Goal: Information Seeking & Learning: Learn about a topic

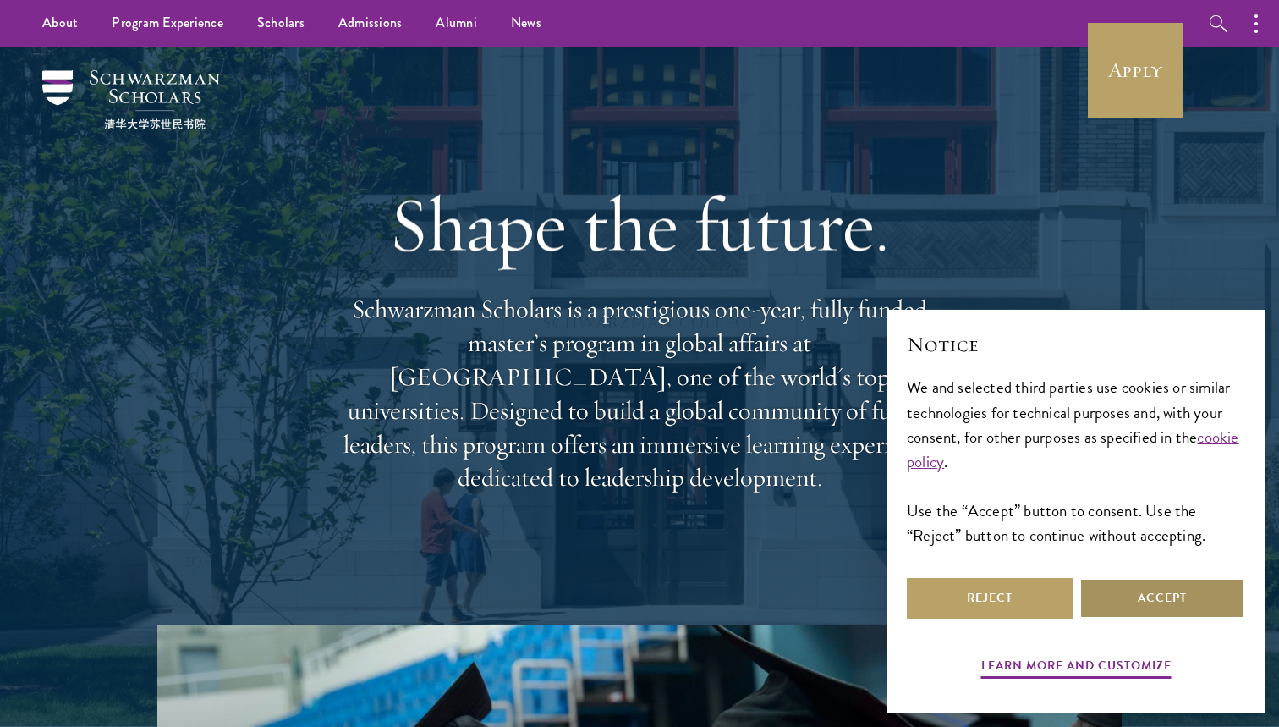
click at [1114, 592] on button "Accept" at bounding box center [1163, 598] width 166 height 41
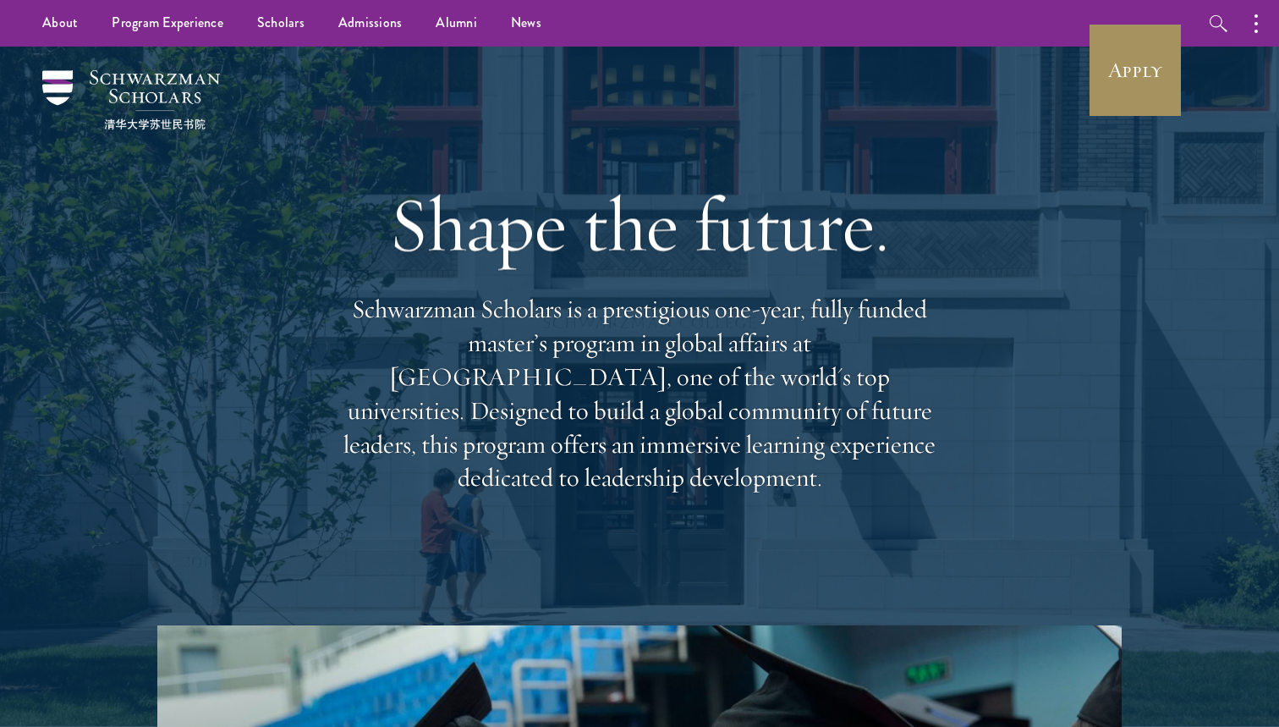
click at [1132, 67] on link "Apply" at bounding box center [1135, 70] width 95 height 95
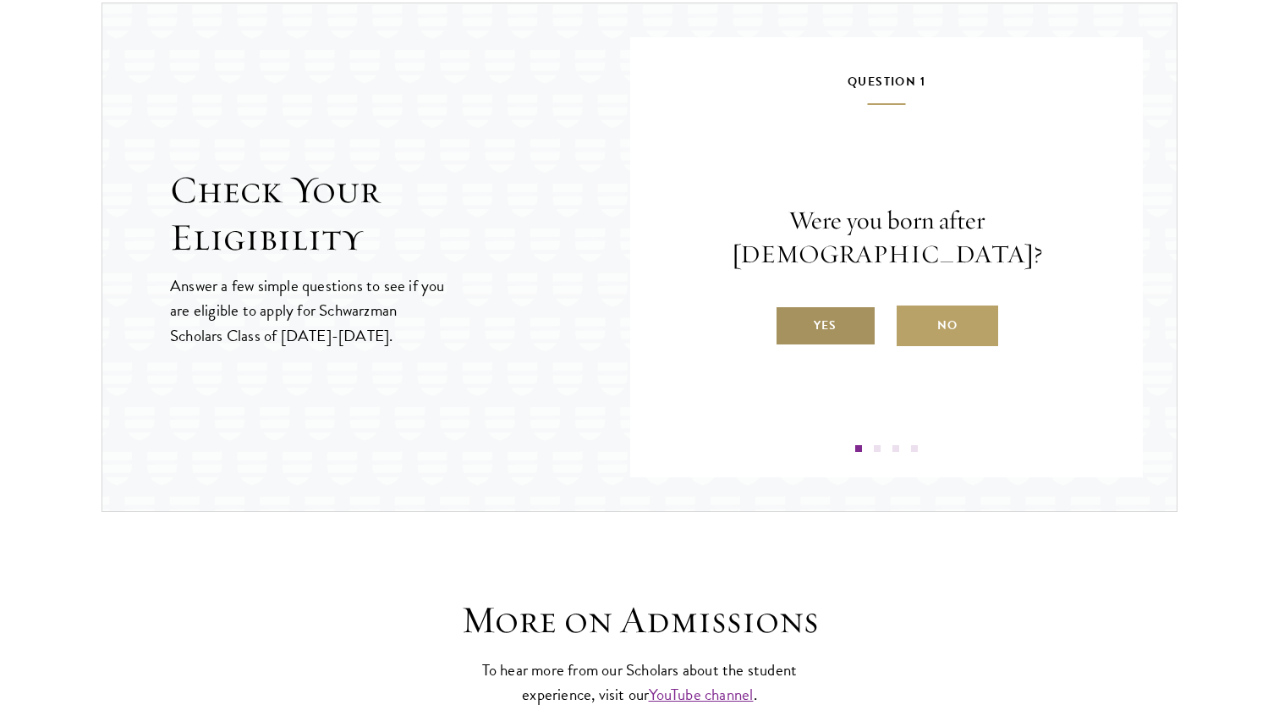
click at [807, 305] on label "Yes" at bounding box center [826, 325] width 102 height 41
click at [790, 307] on input "Yes" at bounding box center [782, 314] width 15 height 15
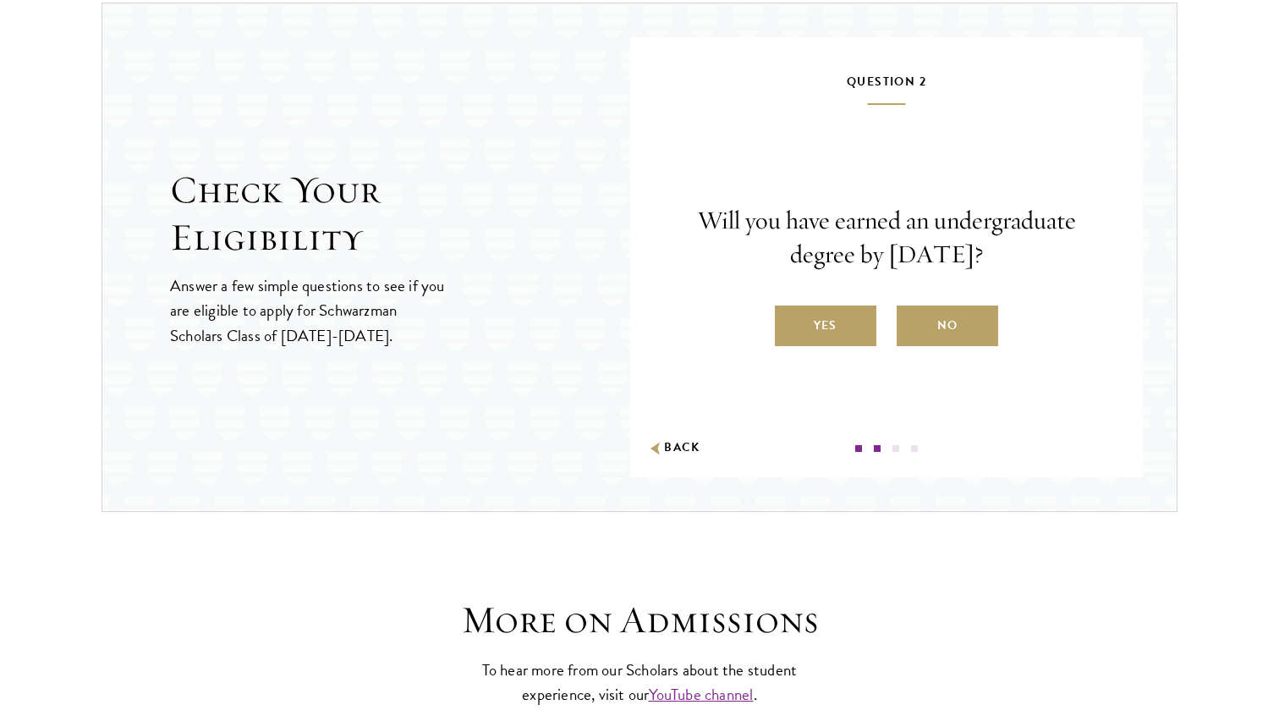
click at [828, 335] on label "Yes" at bounding box center [826, 325] width 102 height 41
click at [790, 322] on input "Yes" at bounding box center [782, 314] width 15 height 15
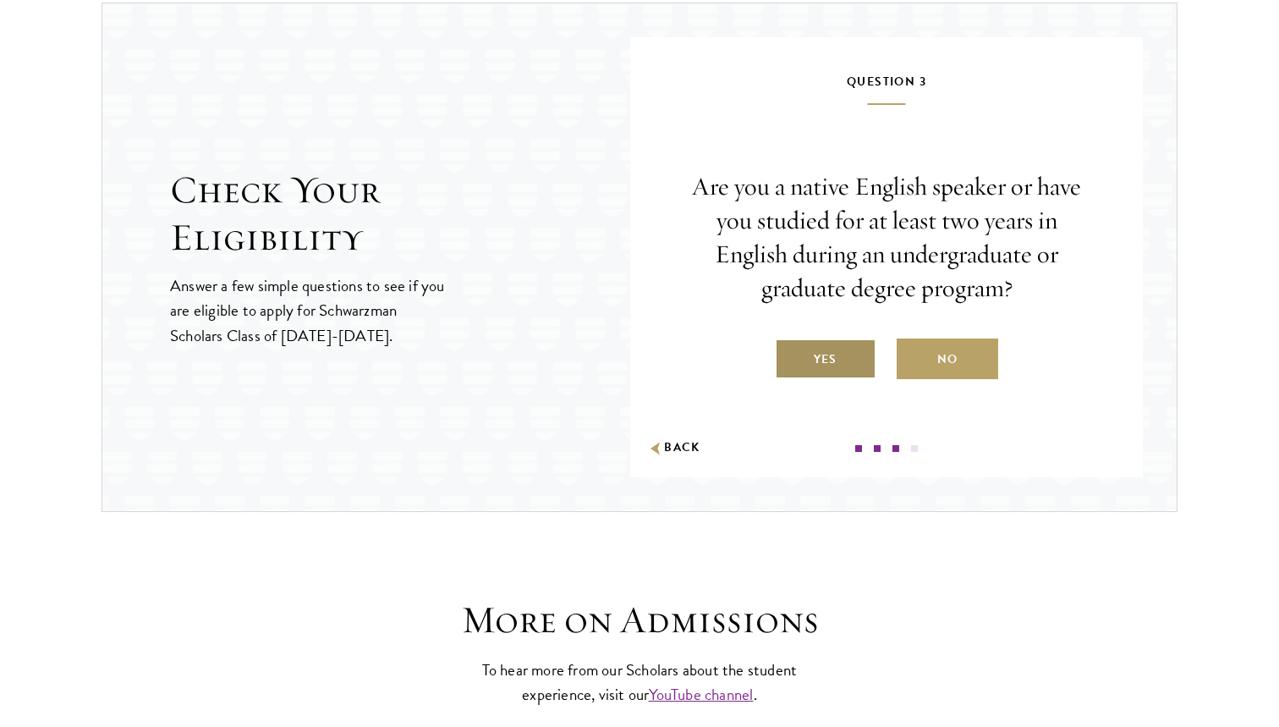
click at [830, 350] on label "Yes" at bounding box center [826, 358] width 102 height 41
click at [790, 350] on input "Yes" at bounding box center [782, 348] width 15 height 15
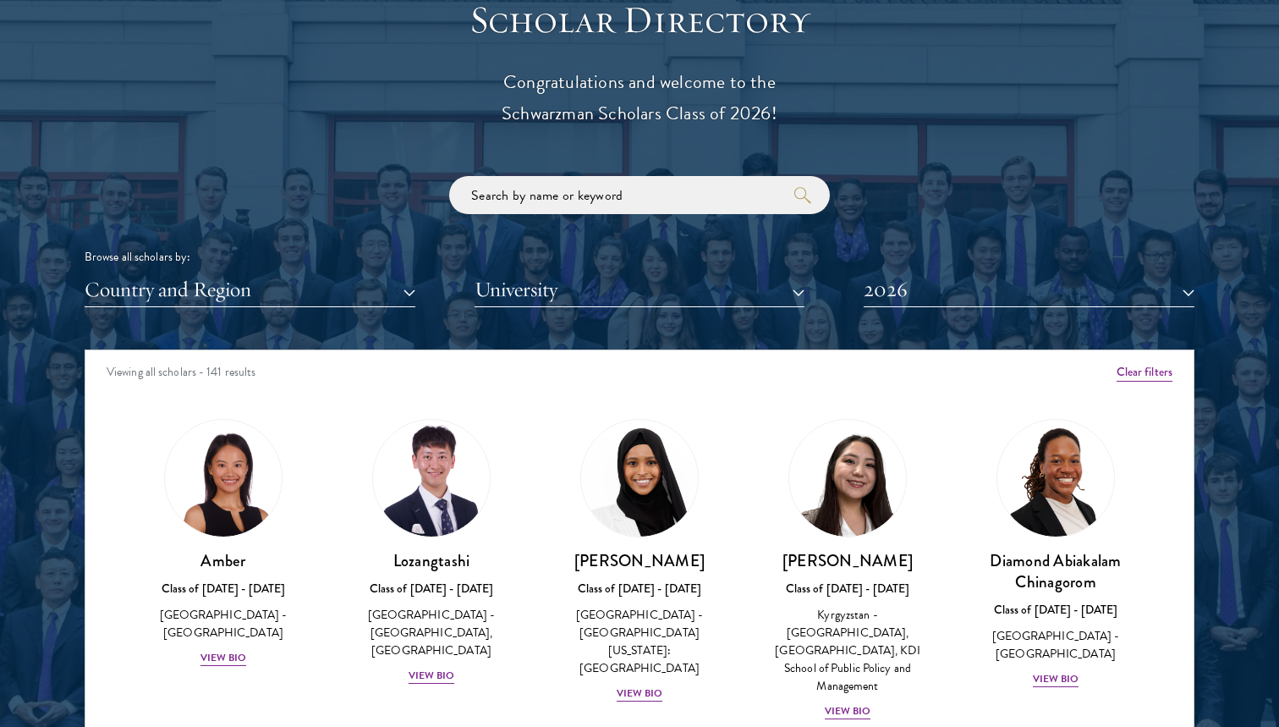
click at [309, 287] on button "Country and Region" at bounding box center [250, 289] width 331 height 35
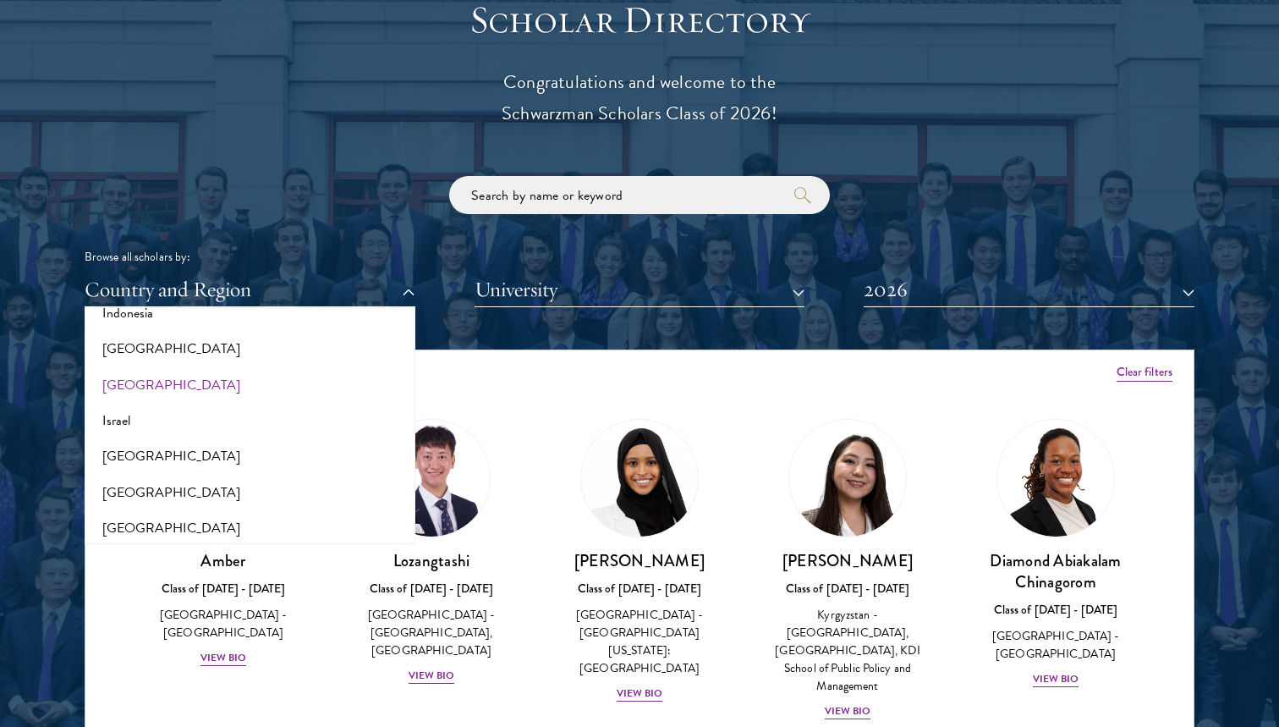
scroll to position [1334, 0]
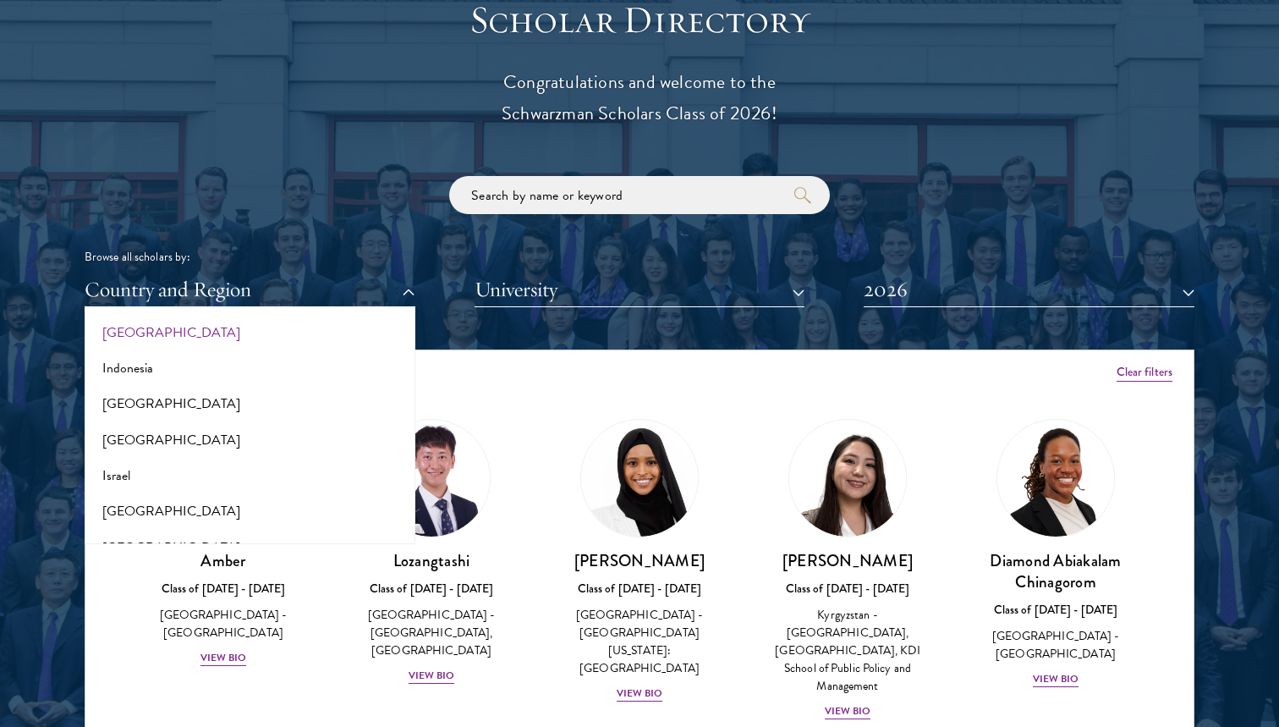
click at [113, 316] on button "[GEOGRAPHIC_DATA]" at bounding box center [250, 333] width 321 height 36
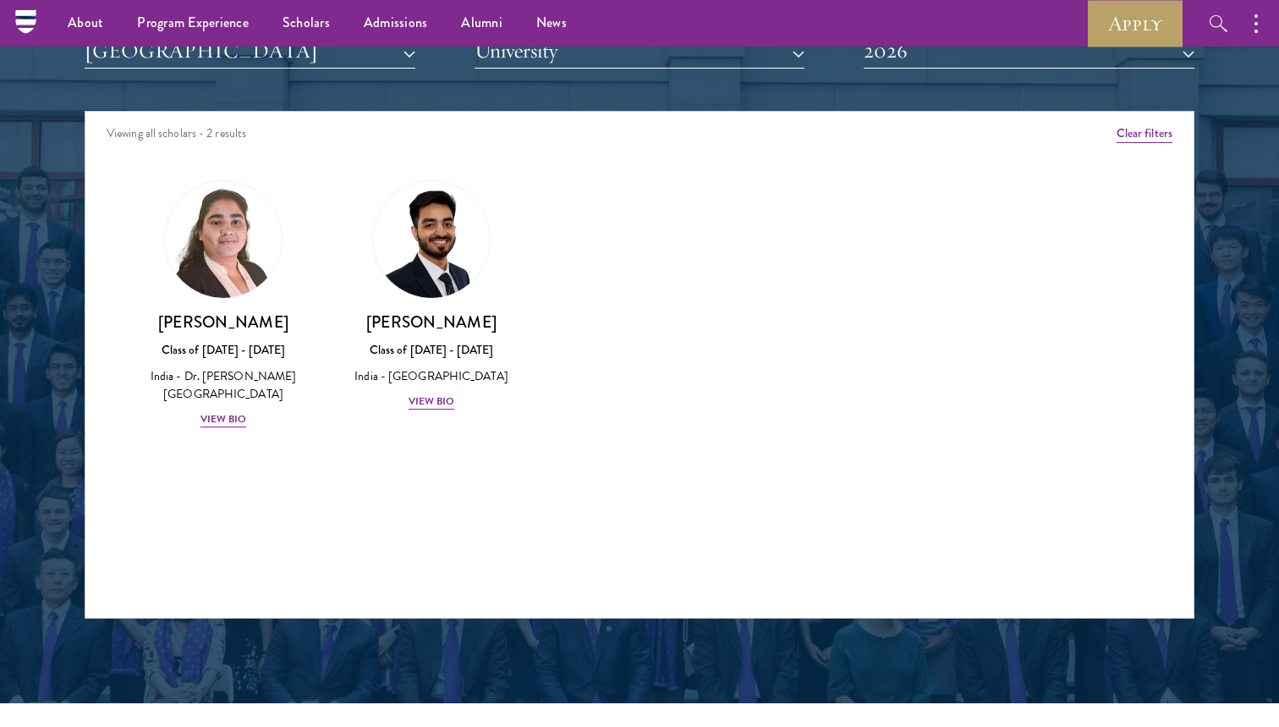
scroll to position [2098, 0]
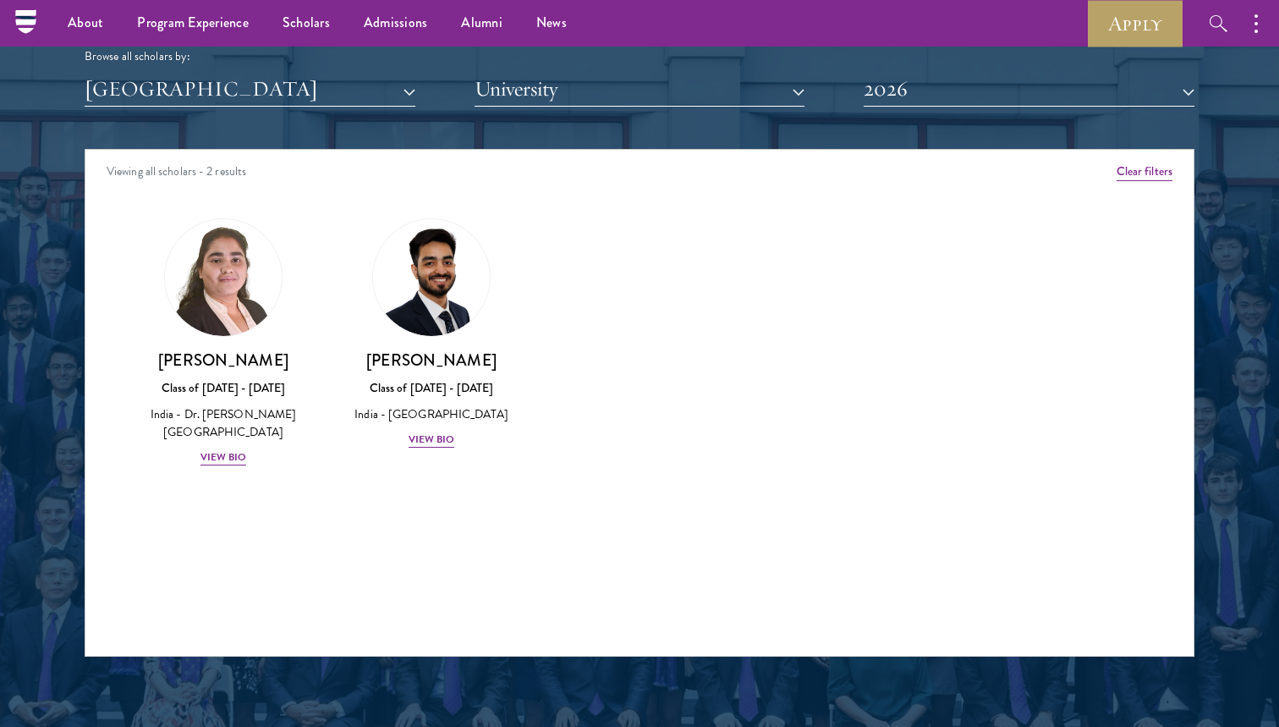
click at [960, 91] on button "2026" at bounding box center [1029, 89] width 331 height 35
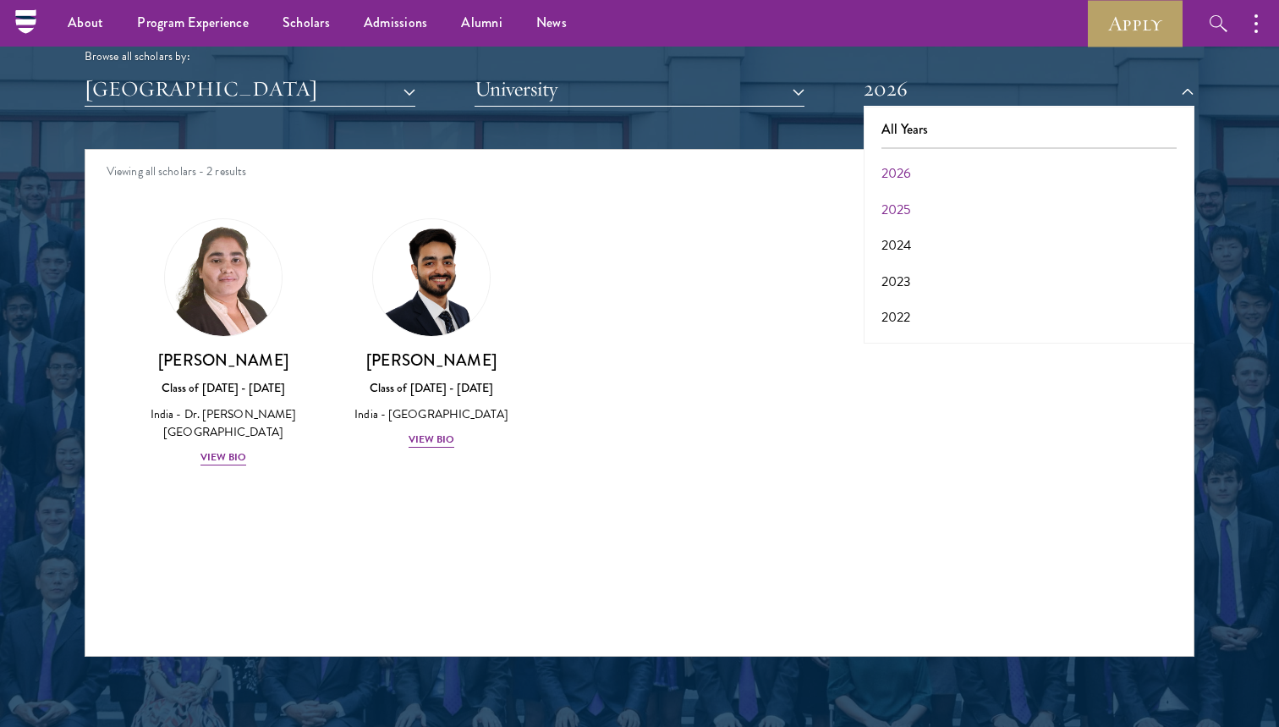
click at [924, 192] on button "2025" at bounding box center [1029, 210] width 321 height 36
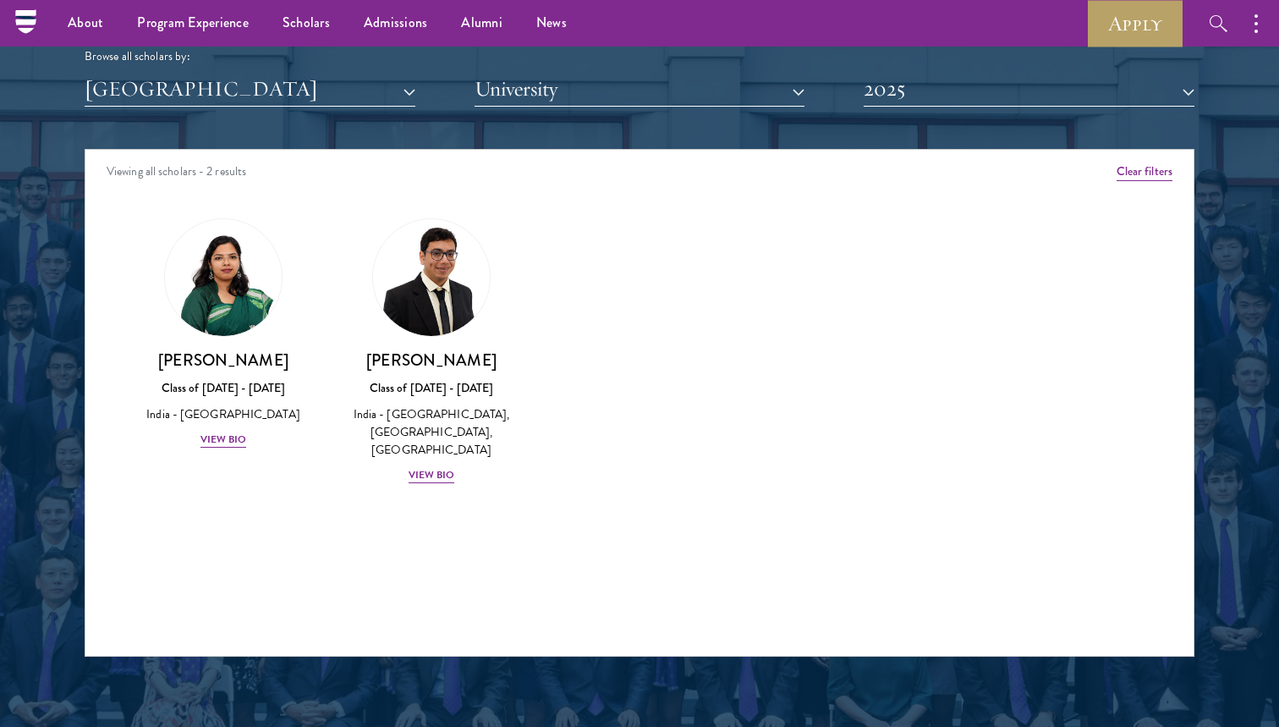
click at [958, 96] on button "2025" at bounding box center [1029, 89] width 331 height 35
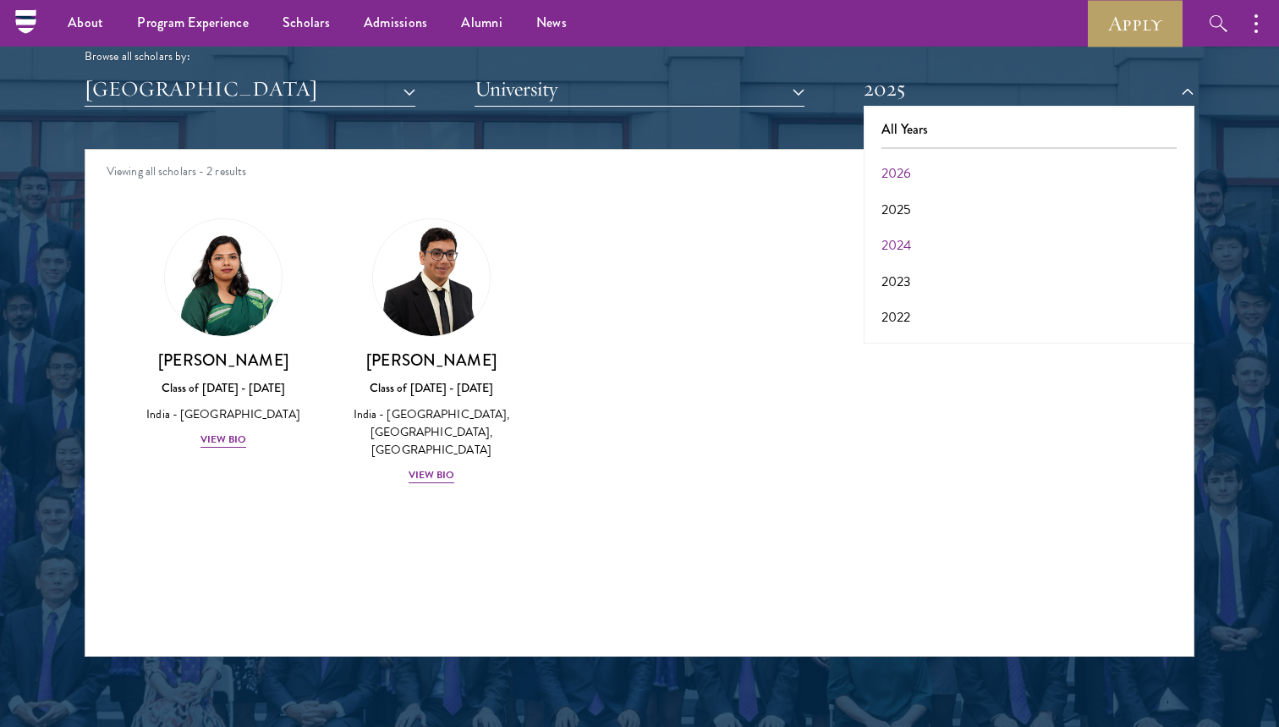
click at [942, 229] on button "2024" at bounding box center [1029, 246] width 321 height 36
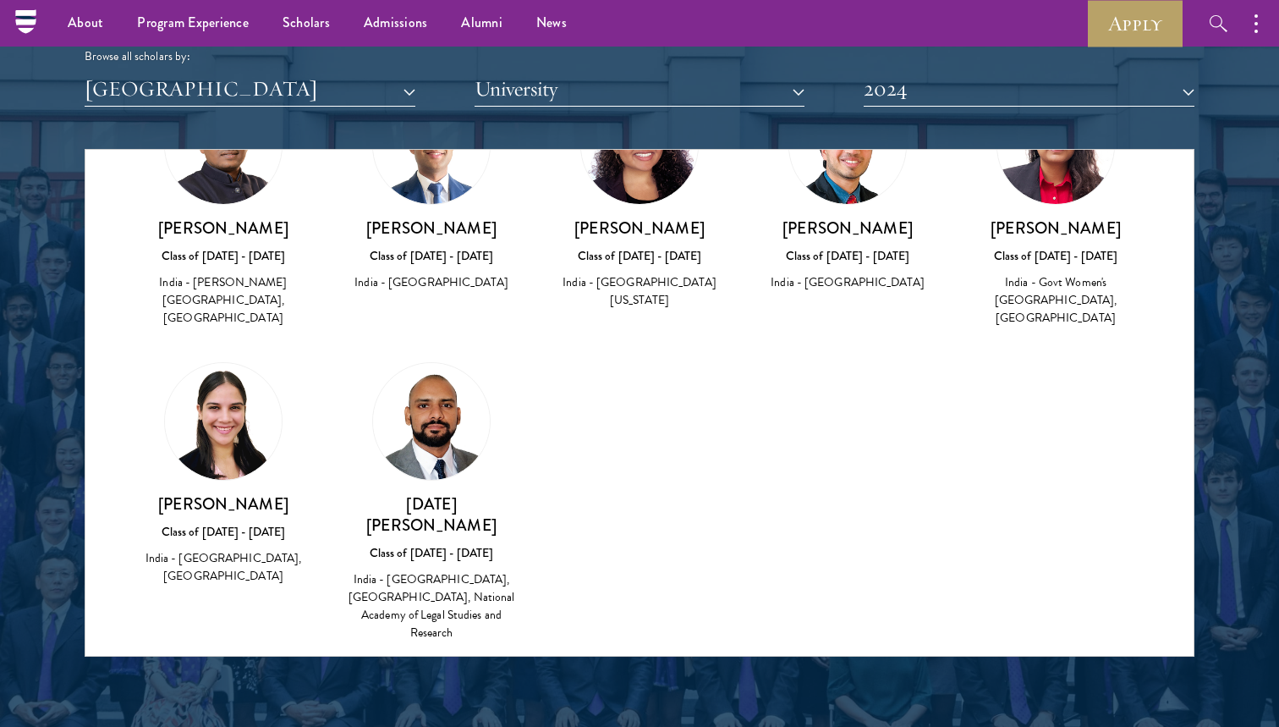
scroll to position [131, 0]
click at [447, 507] on h3 "[DATE][PERSON_NAME]" at bounding box center [431, 515] width 174 height 42
click at [437, 432] on img at bounding box center [431, 422] width 117 height 117
click at [428, 497] on h3 "[DATE][PERSON_NAME]" at bounding box center [431, 515] width 174 height 42
click at [431, 426] on img at bounding box center [431, 422] width 117 height 117
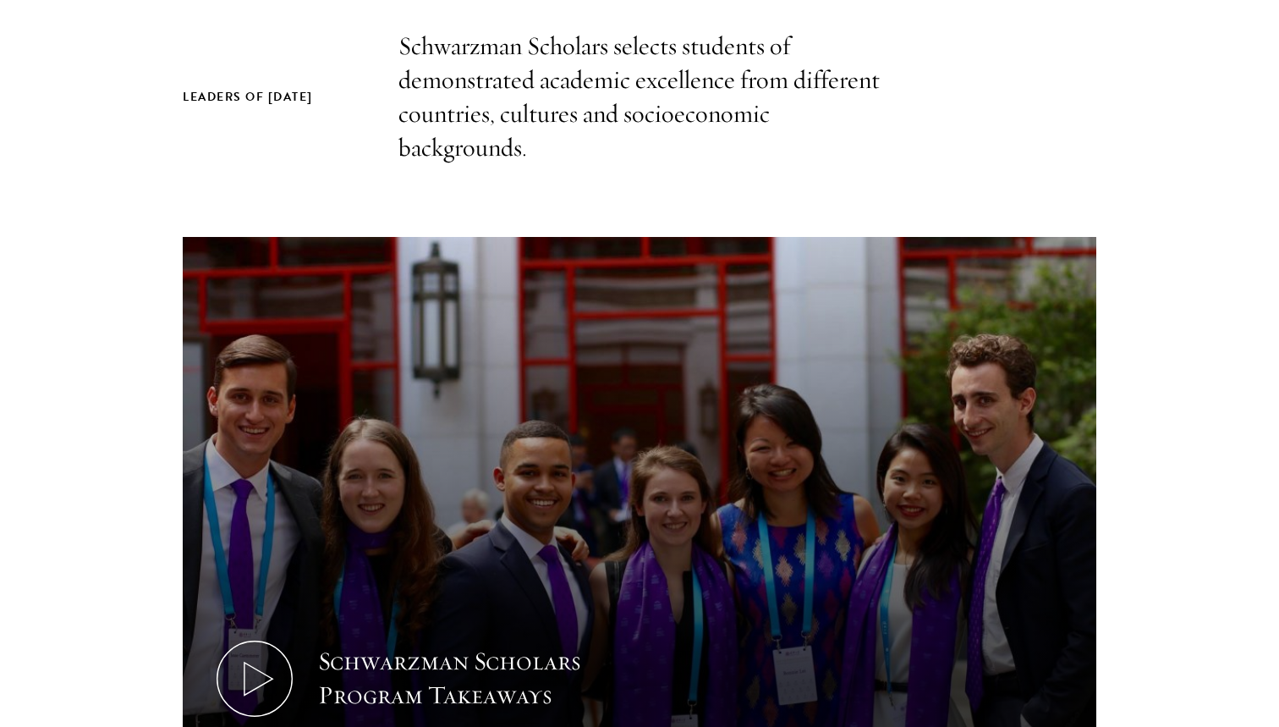
scroll to position [887, 0]
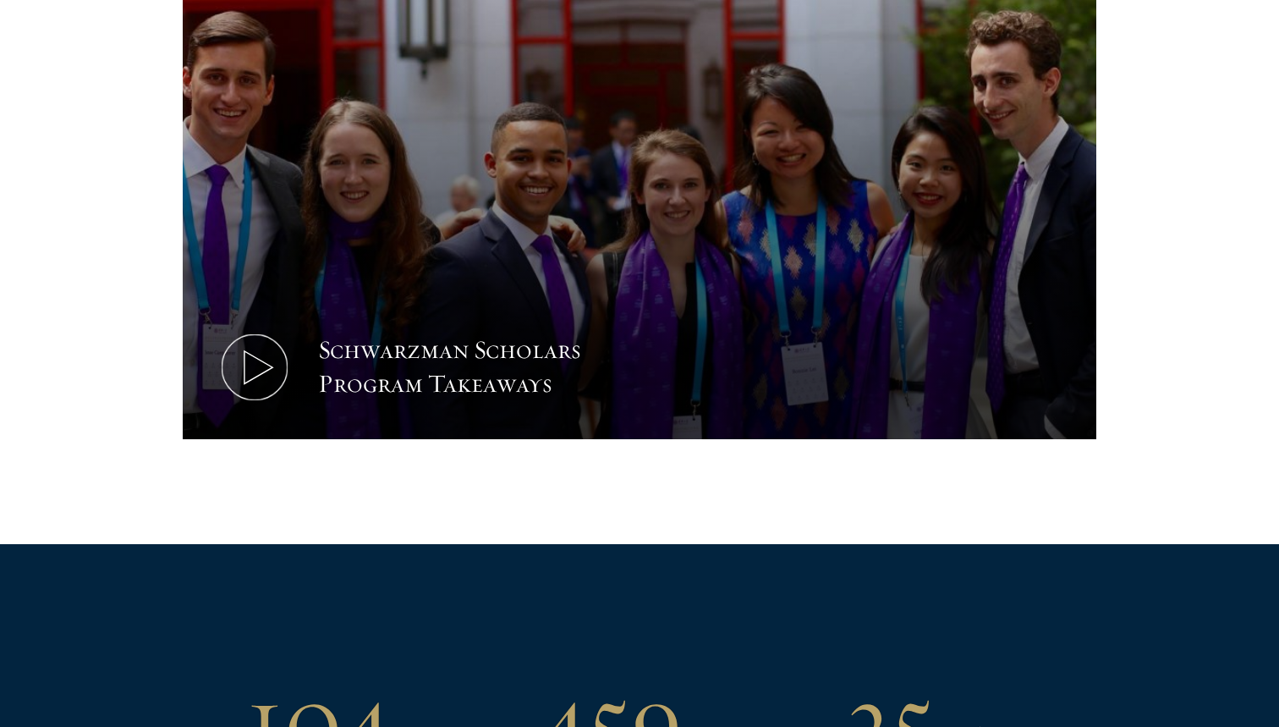
click at [280, 353] on icon at bounding box center [255, 367] width 76 height 76
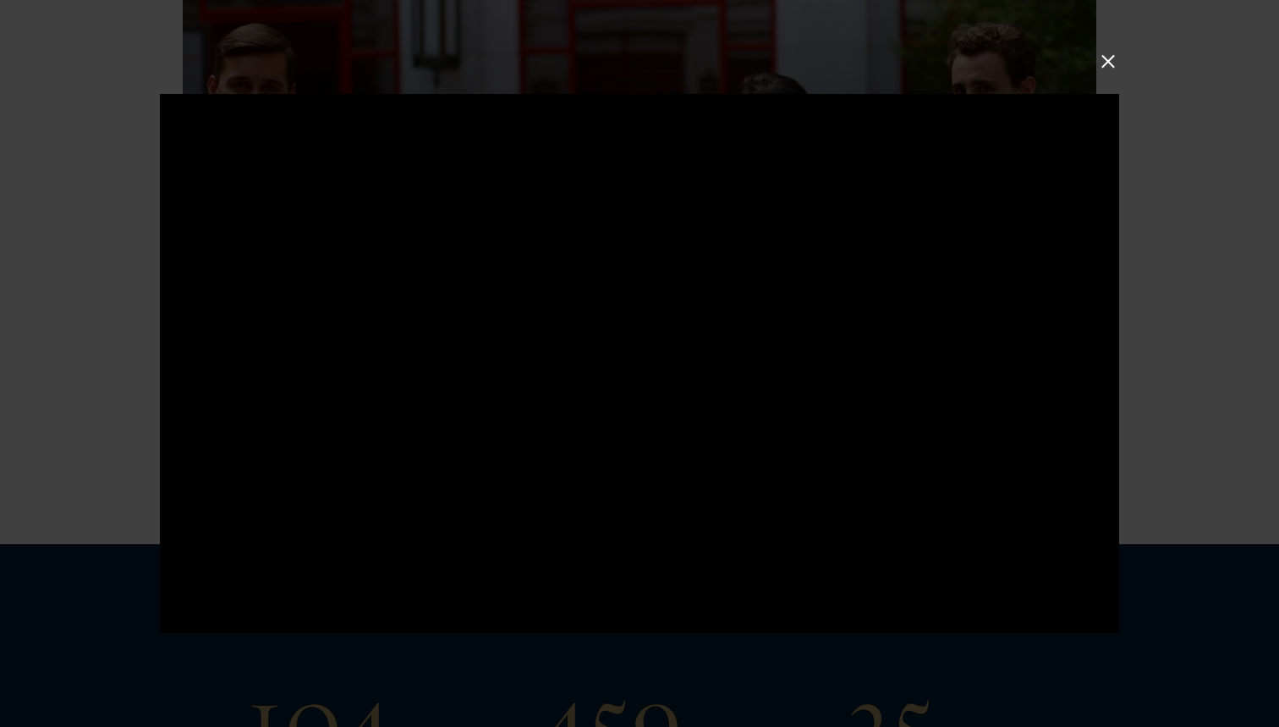
click at [1109, 63] on button at bounding box center [1109, 61] width 22 height 22
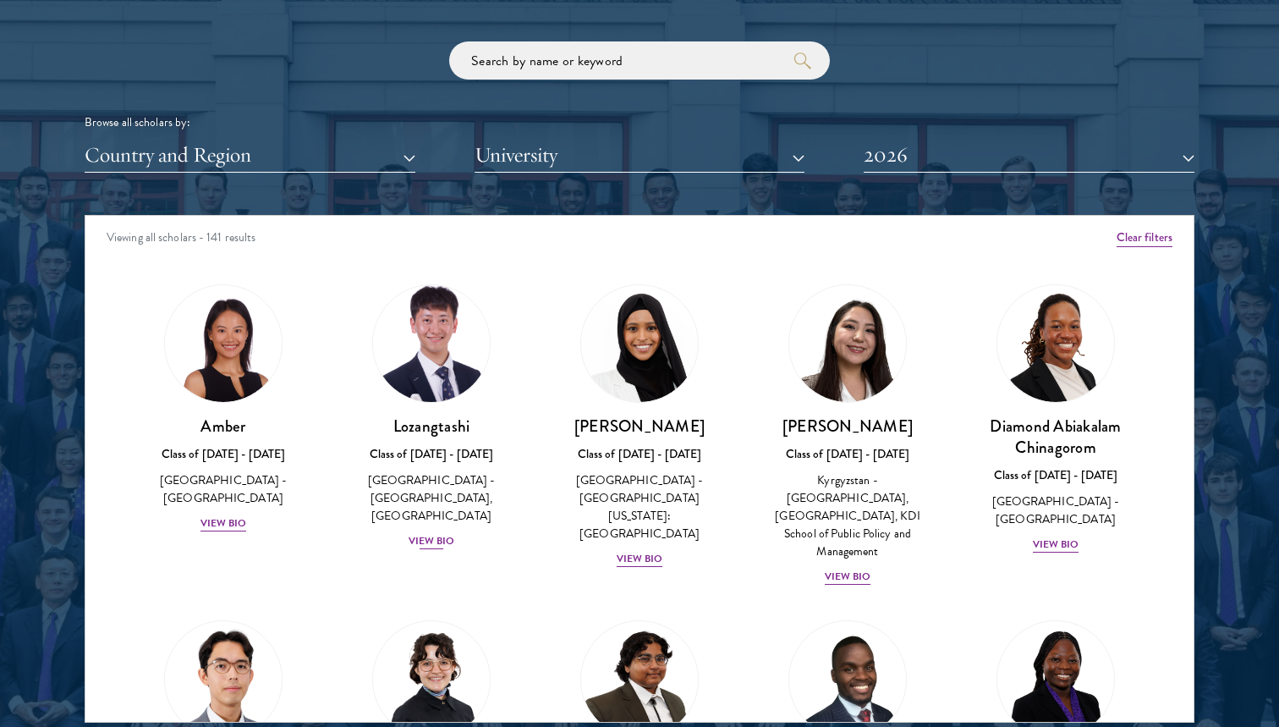
scroll to position [2037, 0]
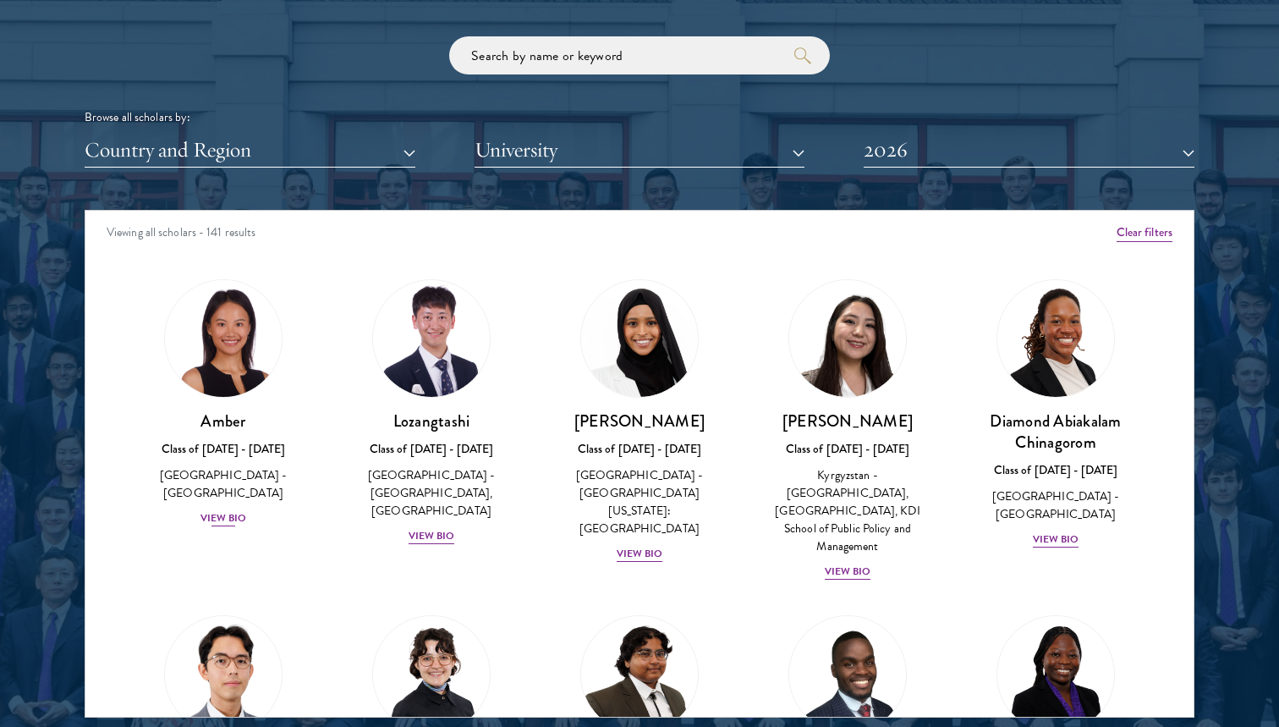
click at [247, 347] on img at bounding box center [223, 338] width 129 height 129
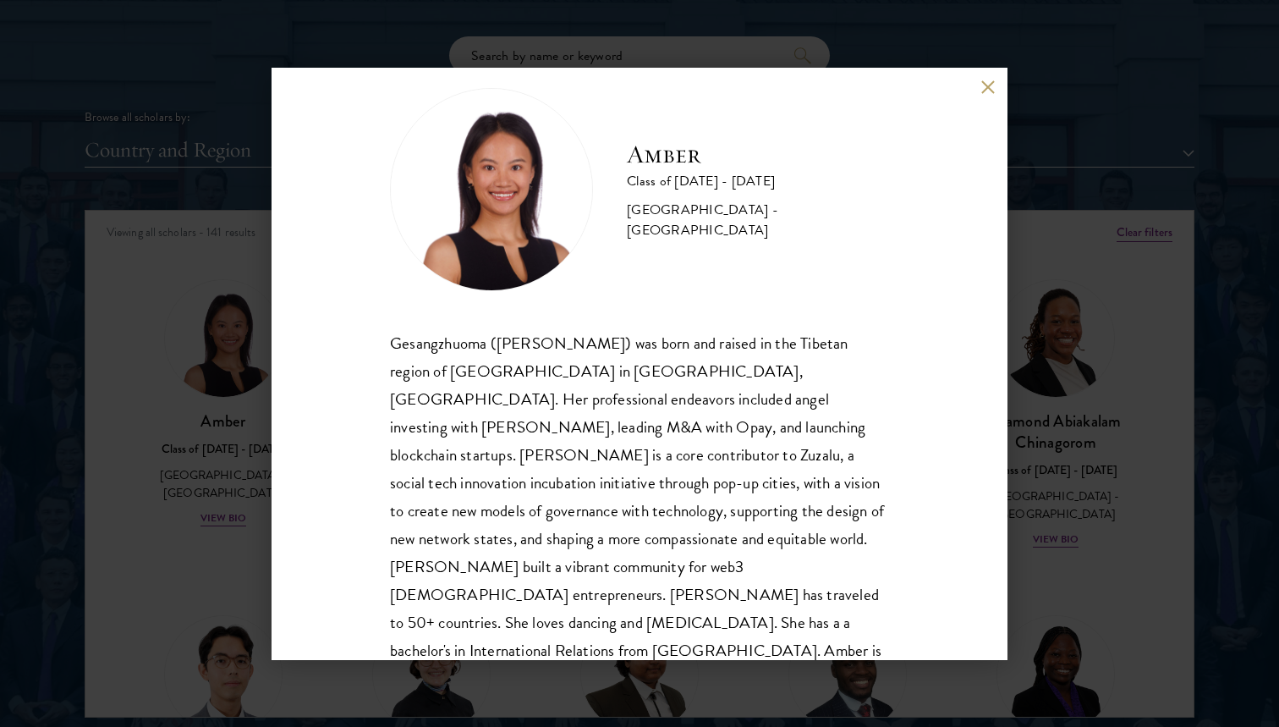
scroll to position [30, 0]
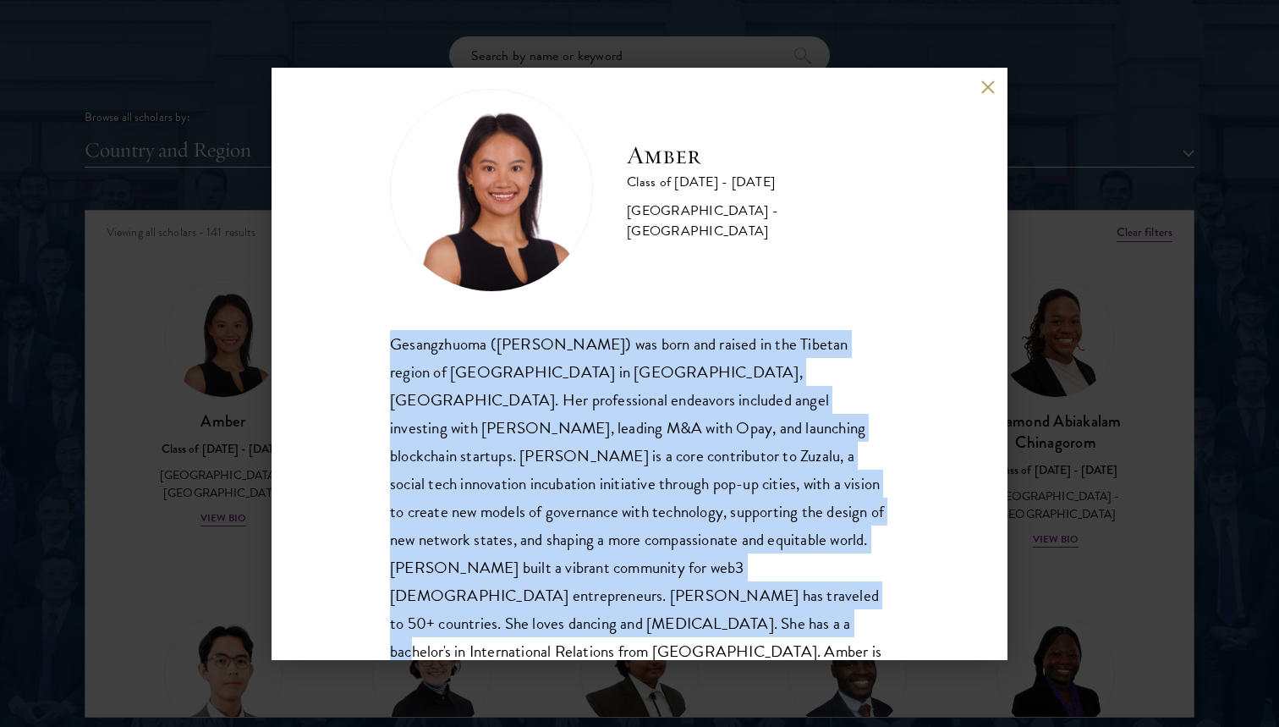
drag, startPoint x: 381, startPoint y: 342, endPoint x: 703, endPoint y: 597, distance: 410.9
click at [703, 597] on div "Amber Class of [DATE] - [DATE] [GEOGRAPHIC_DATA] - [GEOGRAPHIC_DATA] Gesangzhuo…" at bounding box center [640, 364] width 736 height 592
copy div "Gesangzhuoma ([PERSON_NAME]) was born and raised in the Tibetan region of [GEOG…"
click at [1141, 289] on div "Amber Class of [DATE] - [DATE] [GEOGRAPHIC_DATA] - [GEOGRAPHIC_DATA] Gesangzhuo…" at bounding box center [639, 363] width 1279 height 727
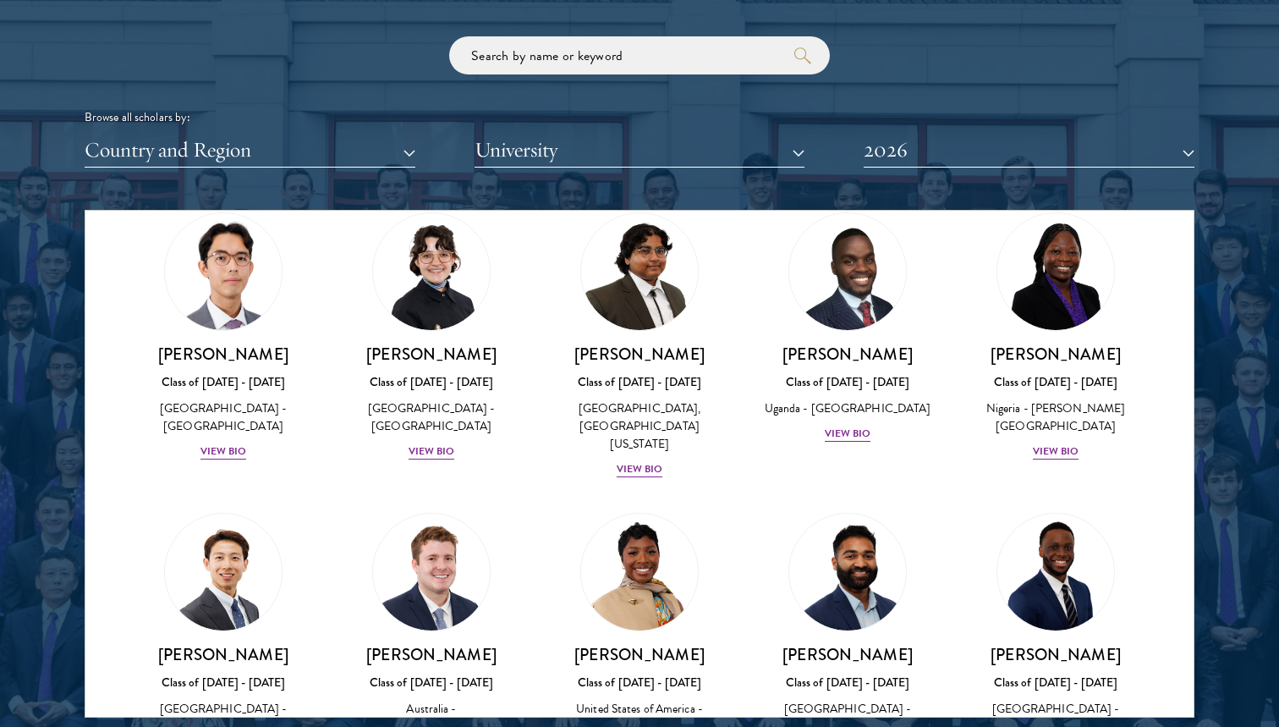
scroll to position [456, 0]
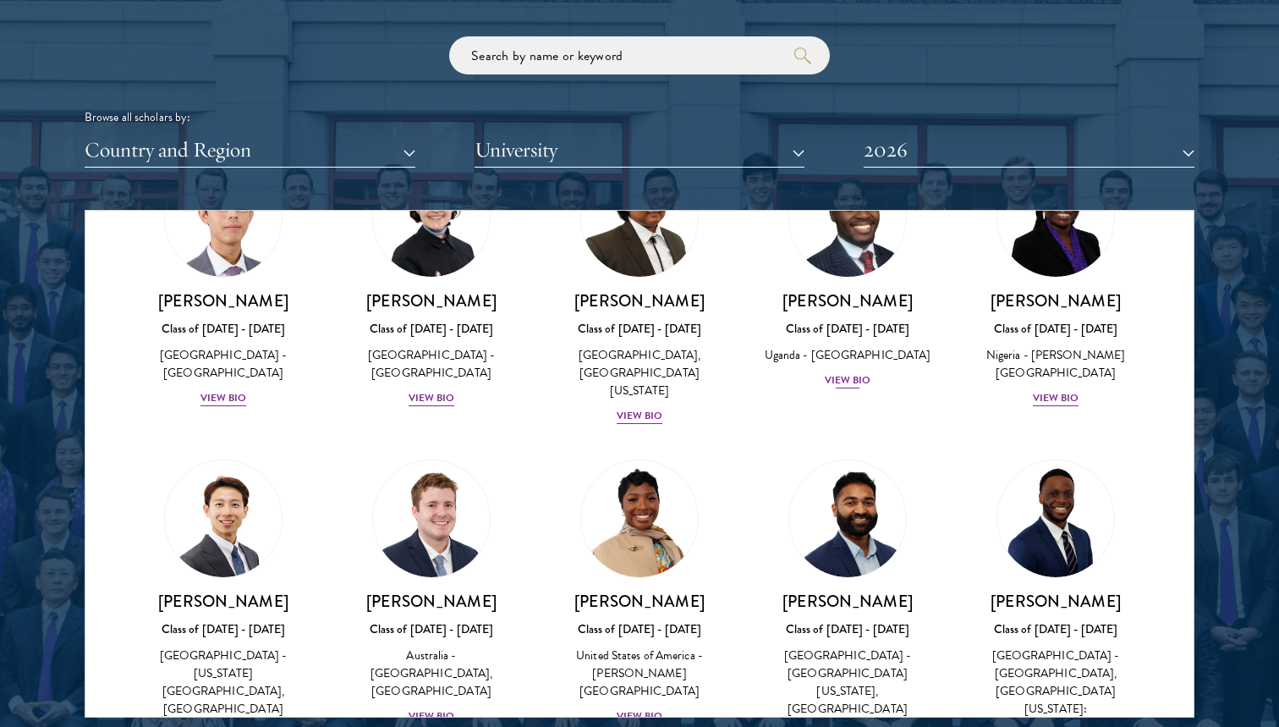
click at [844, 372] on div "View Bio" at bounding box center [848, 380] width 47 height 16
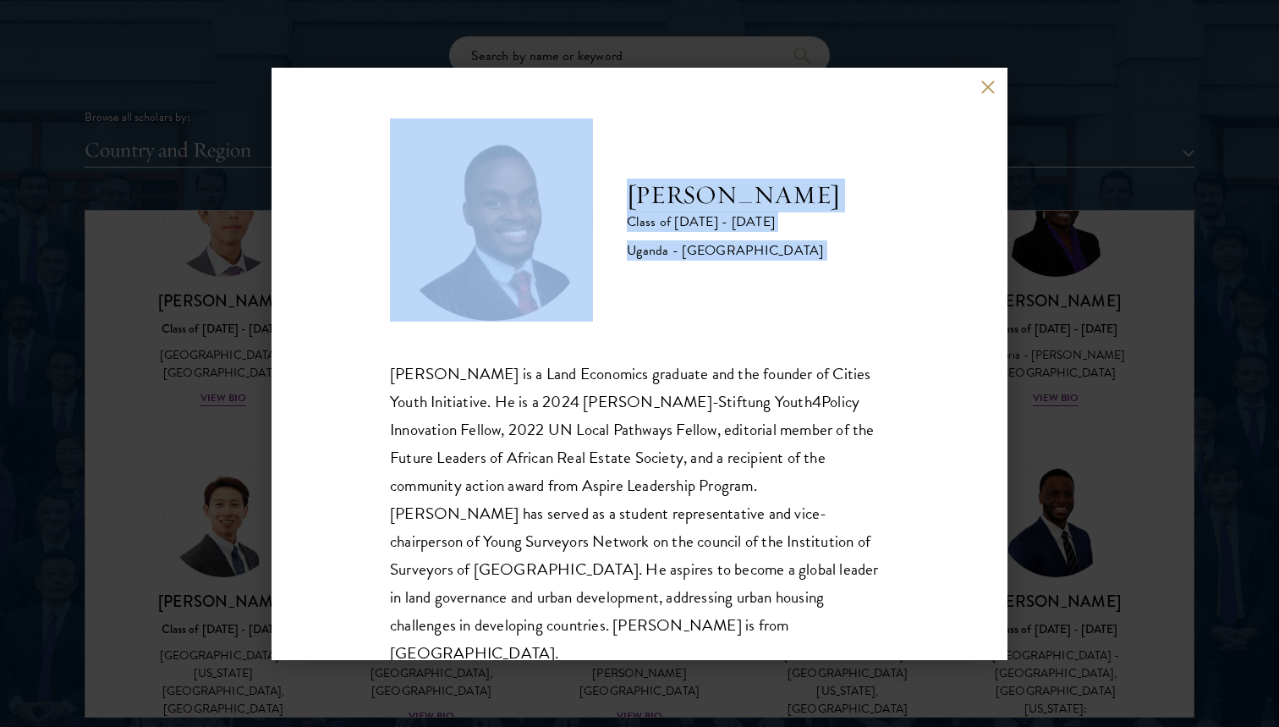
scroll to position [30, 0]
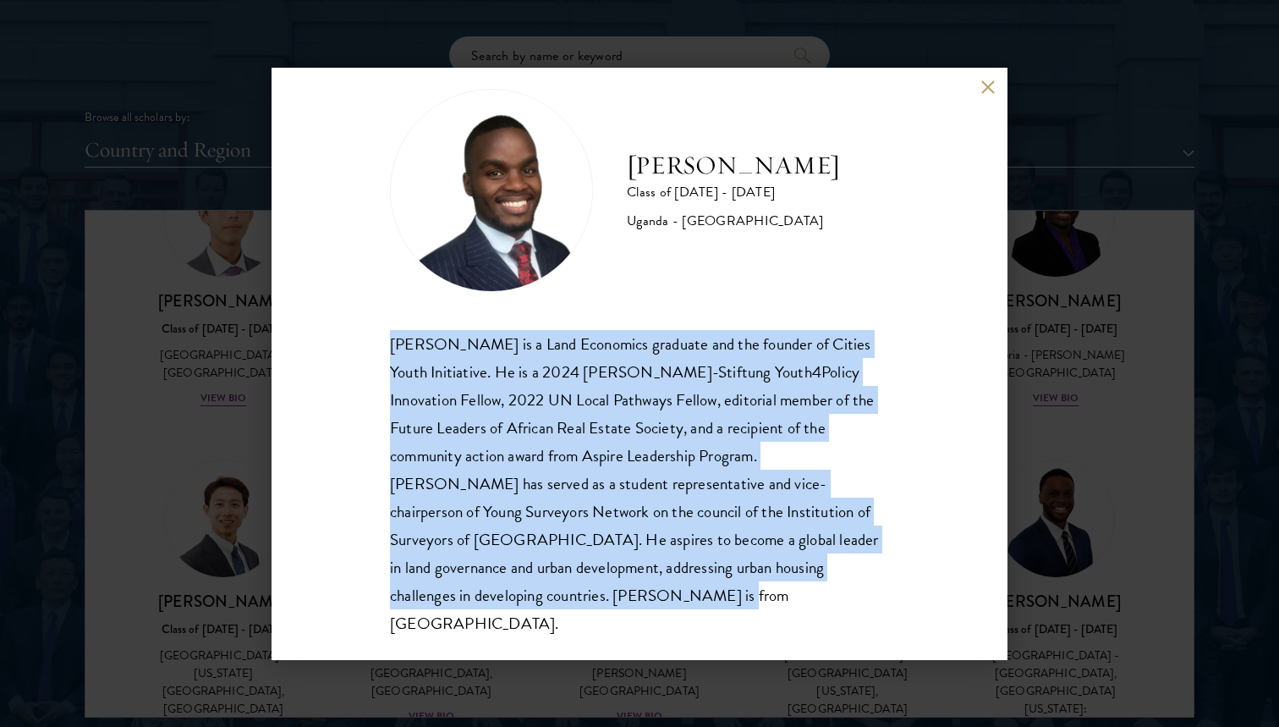
drag, startPoint x: 387, startPoint y: 366, endPoint x: 531, endPoint y: 602, distance: 275.7
click at [531, 602] on div "[PERSON_NAME] Class of [DATE] - [DATE] [GEOGRAPHIC_DATA] - [GEOGRAPHIC_DATA] [G…" at bounding box center [640, 364] width 736 height 592
copy div "[PERSON_NAME] is a Land Economics graduate and the founder of Cities Youth Init…"
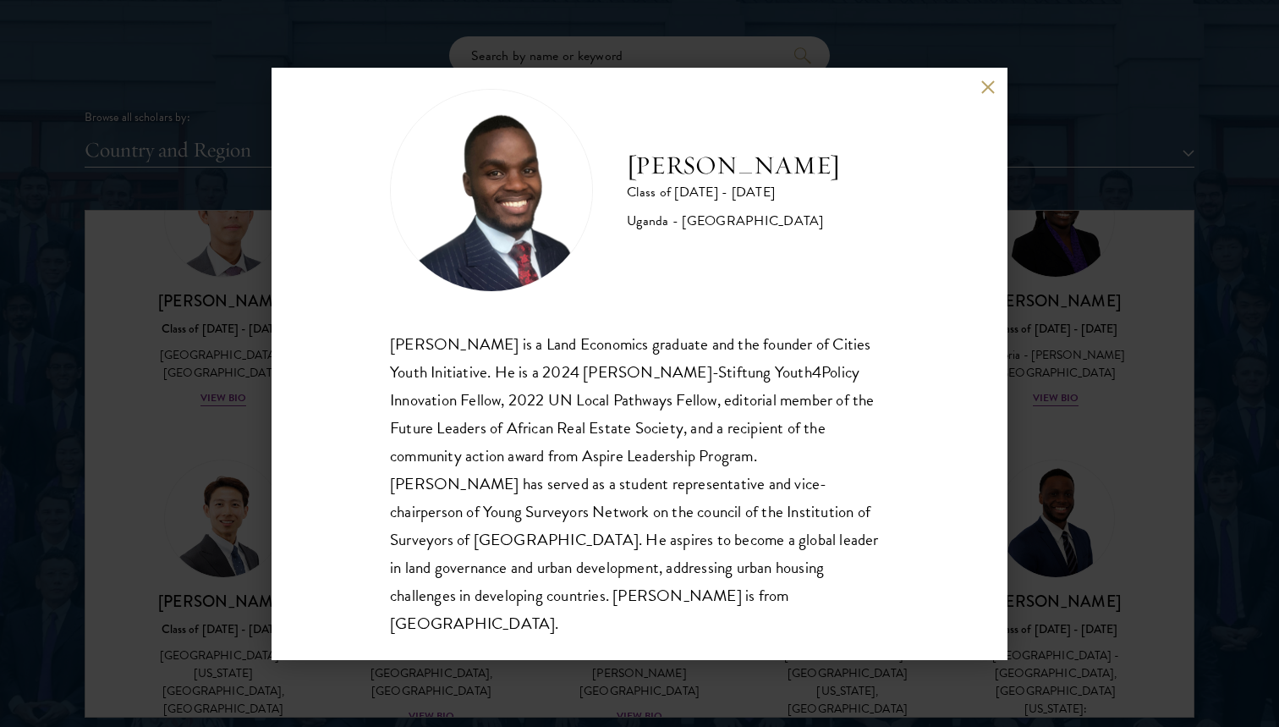
click at [1060, 305] on div "[PERSON_NAME] Class of [DATE] - [DATE] [GEOGRAPHIC_DATA] - [GEOGRAPHIC_DATA] [G…" at bounding box center [639, 363] width 1279 height 727
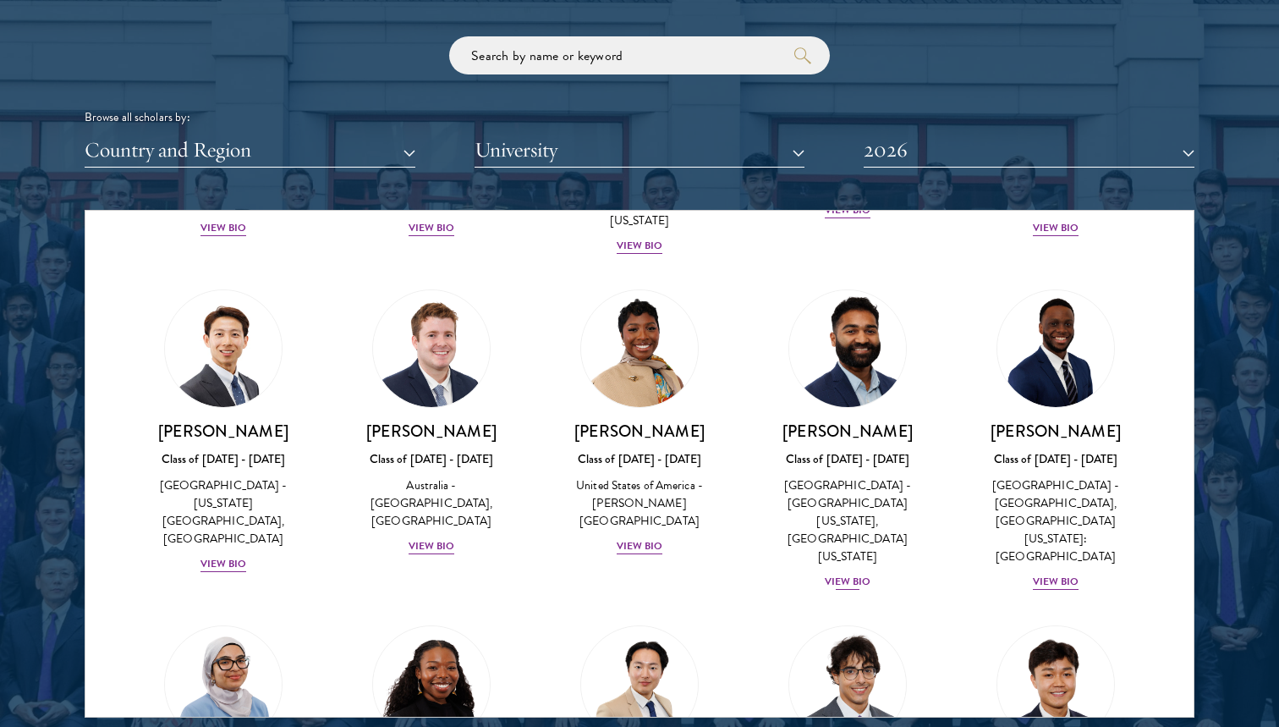
scroll to position [646, 0]
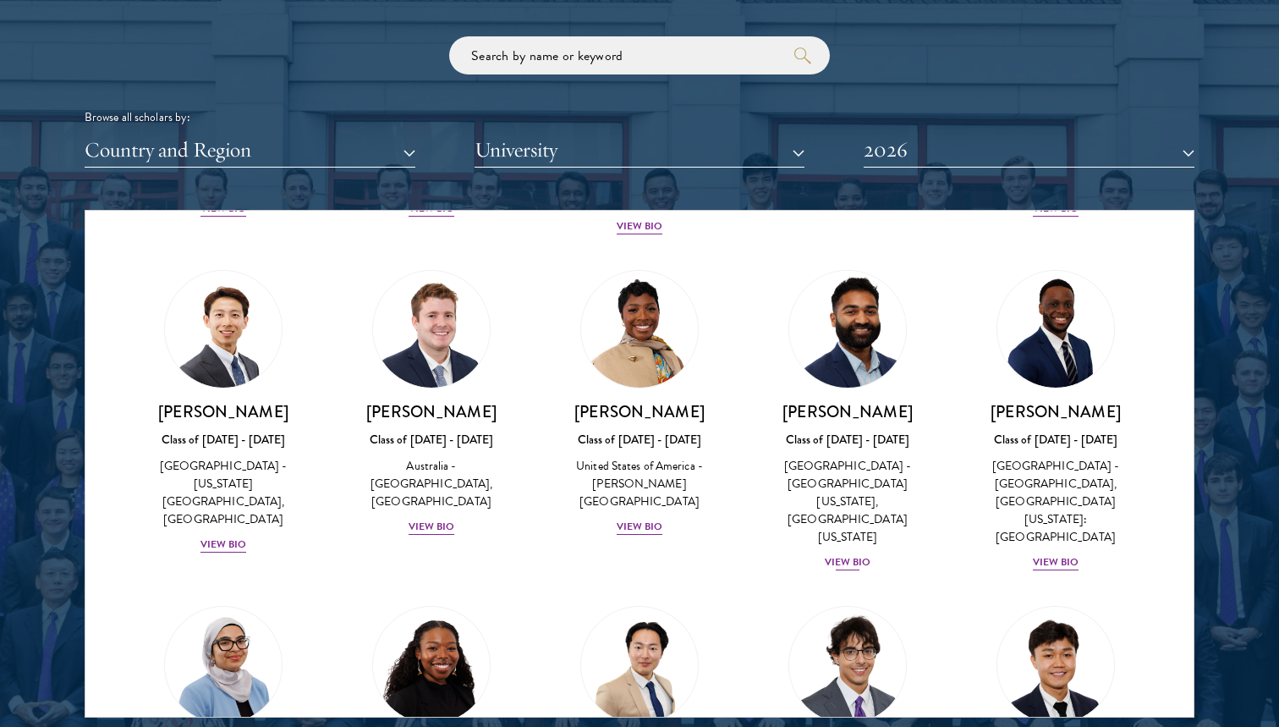
click at [845, 554] on div "View Bio" at bounding box center [848, 562] width 47 height 16
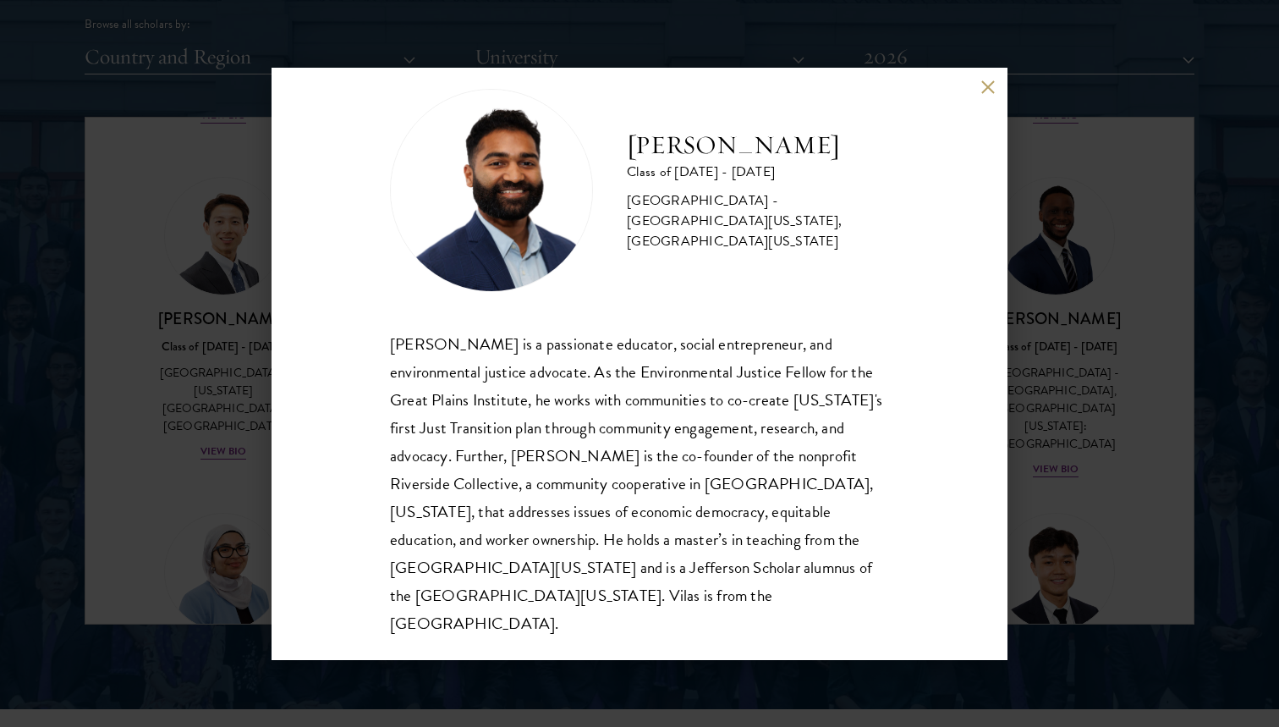
scroll to position [2135, 0]
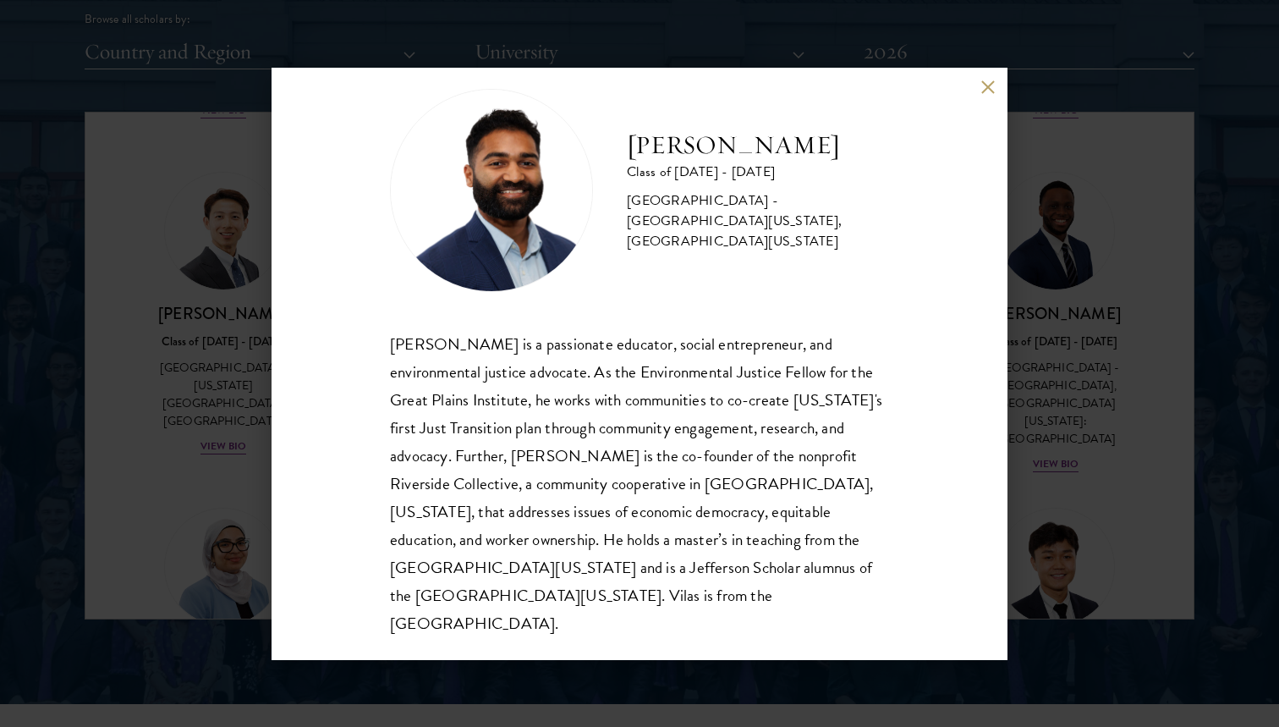
click at [1074, 359] on div "[PERSON_NAME] Class of [DATE] - [DATE] [GEOGRAPHIC_DATA] - [GEOGRAPHIC_DATA][US…" at bounding box center [639, 363] width 1279 height 727
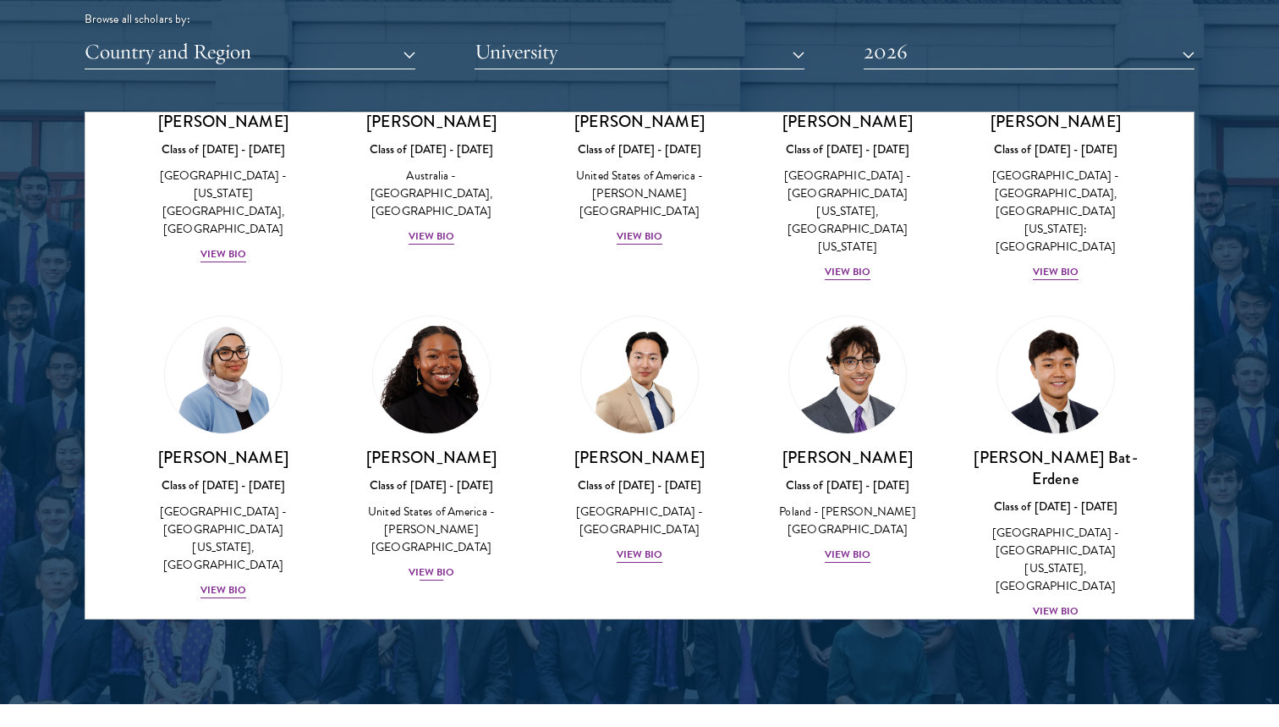
scroll to position [850, 0]
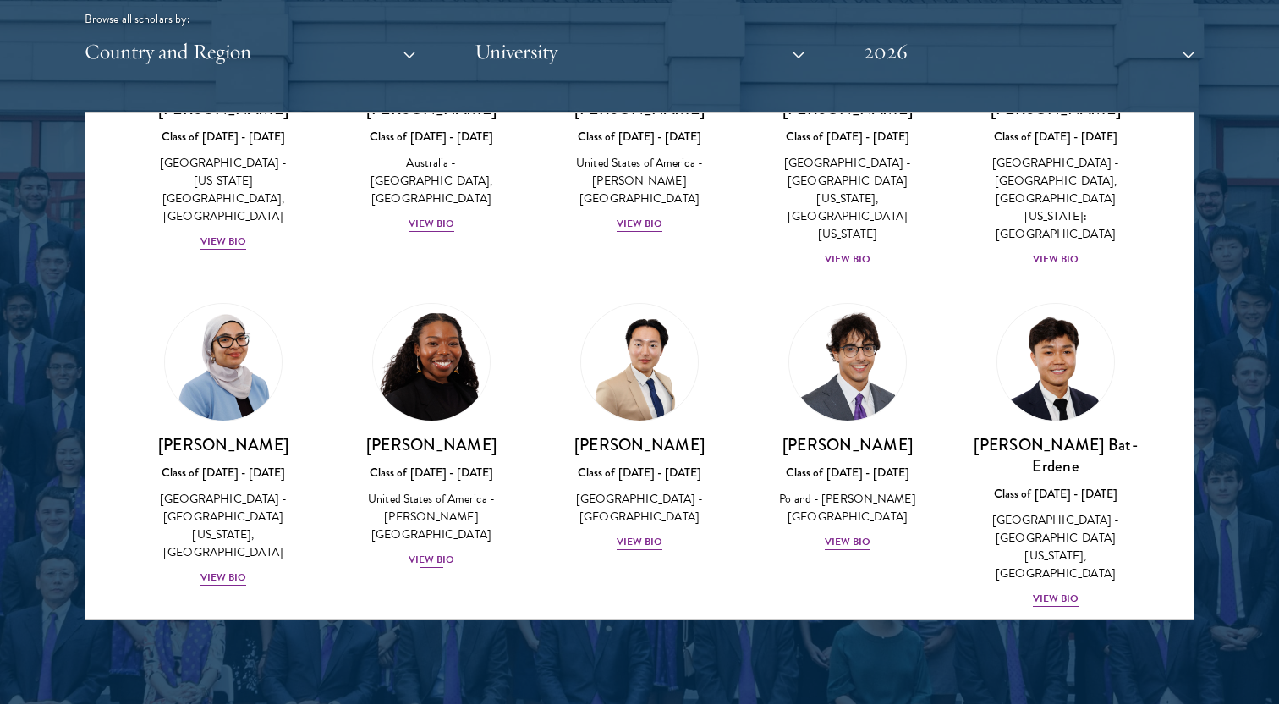
click at [428, 323] on img at bounding box center [431, 362] width 129 height 129
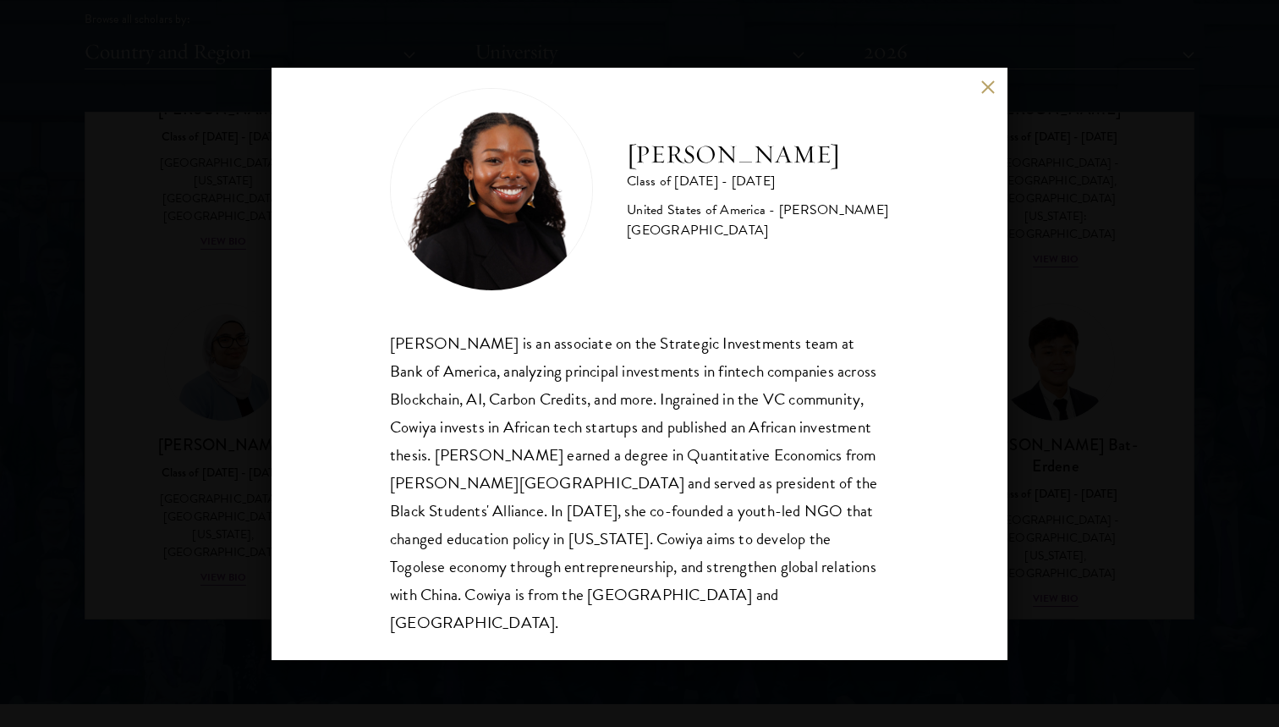
scroll to position [30, 0]
click at [1070, 319] on div "[PERSON_NAME] Class of [DATE] - [DATE] [GEOGRAPHIC_DATA] - [PERSON_NAME][GEOGRA…" at bounding box center [639, 363] width 1279 height 727
